Goal: Check status

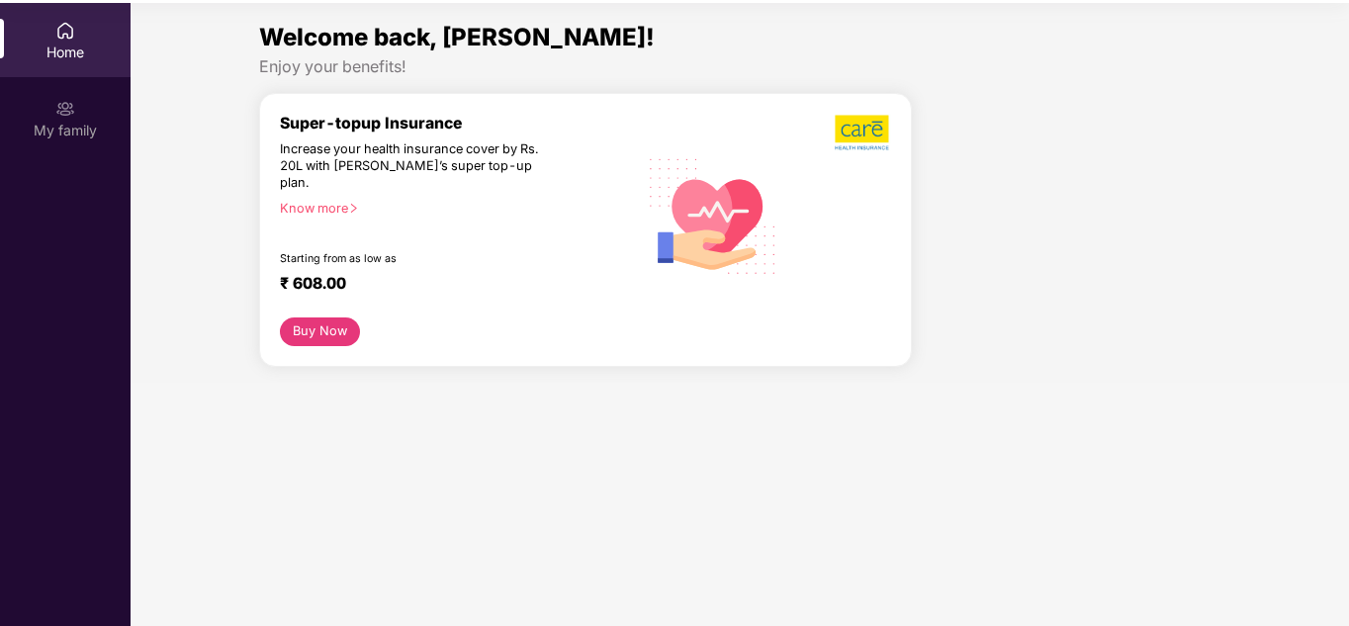
scroll to position [111, 0]
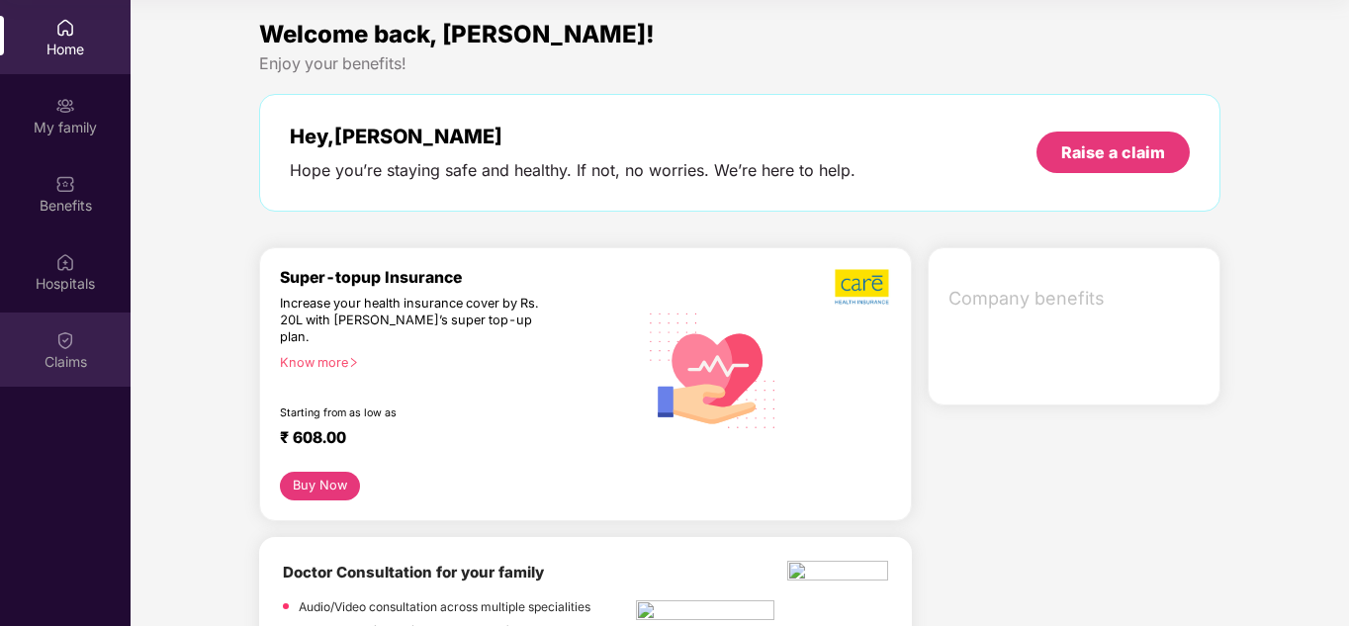
click at [63, 358] on div "Claims" at bounding box center [65, 362] width 131 height 20
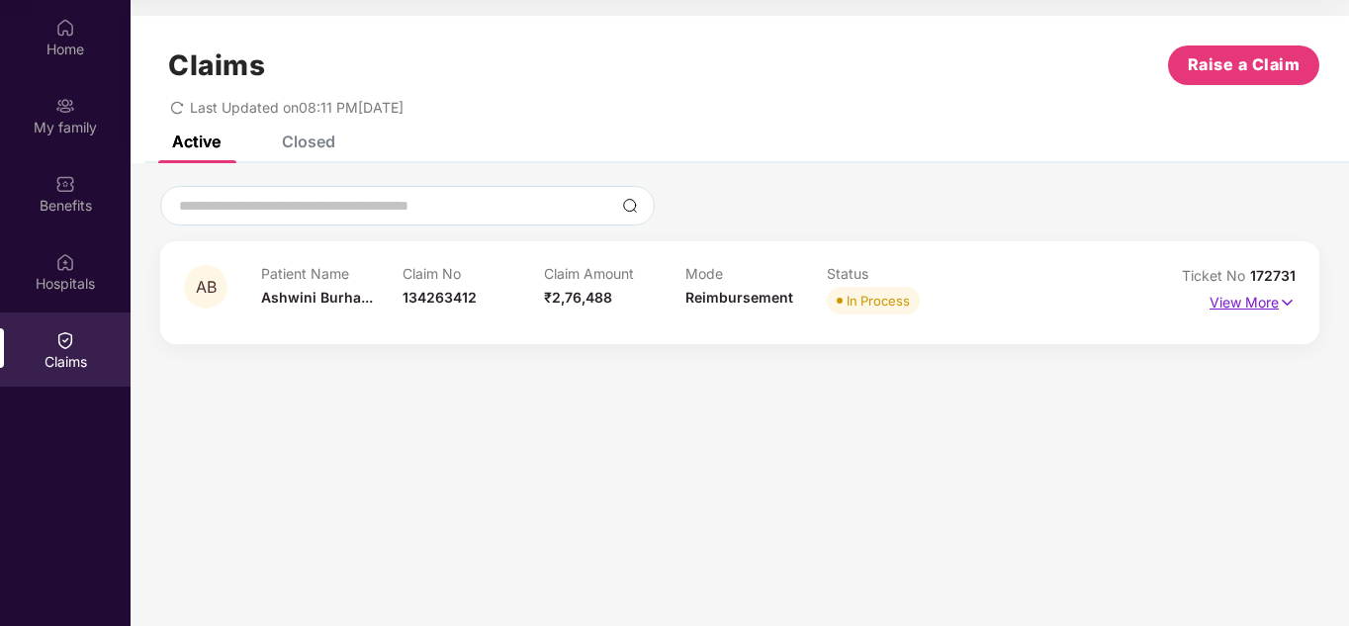
click at [1234, 304] on p "View More" at bounding box center [1252, 300] width 86 height 27
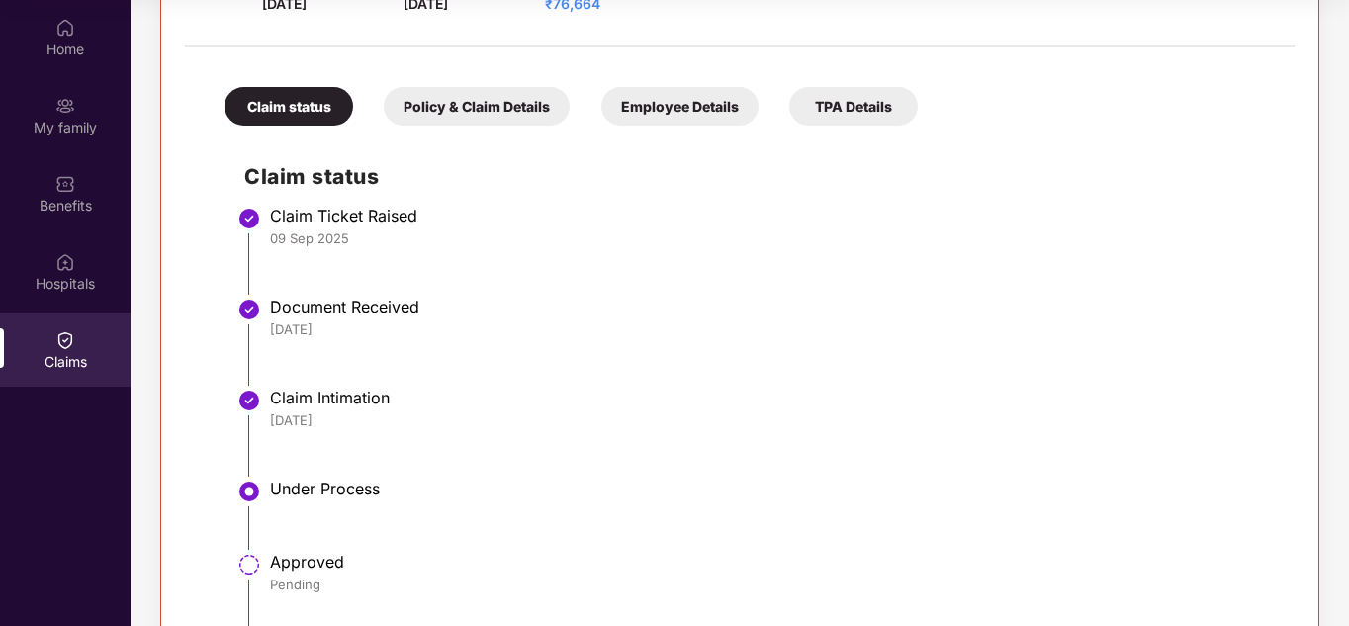
scroll to position [373, 0]
